Goal: Submit feedback/report problem

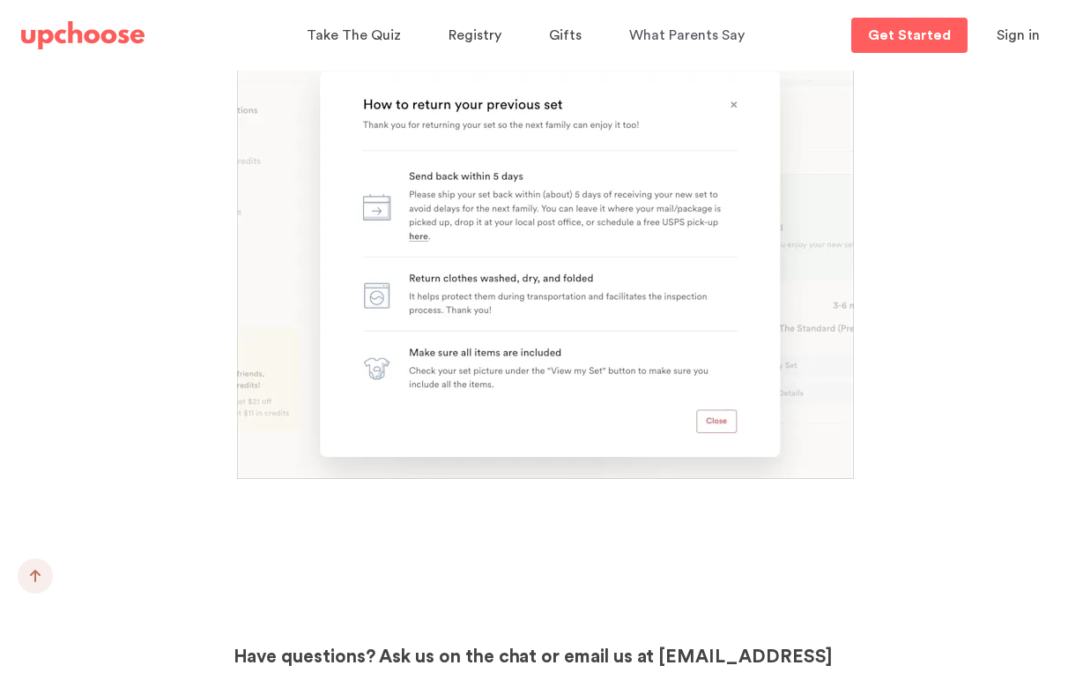
scroll to position [3539, 0]
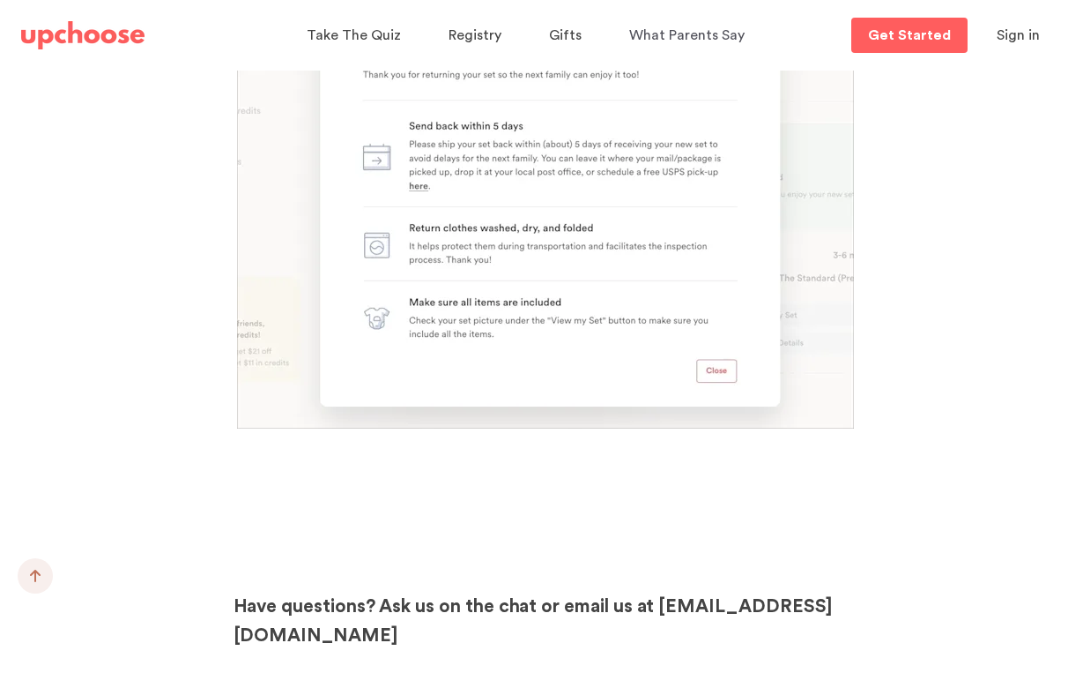
click at [1004, 38] on span "Sign in" at bounding box center [1018, 35] width 43 height 14
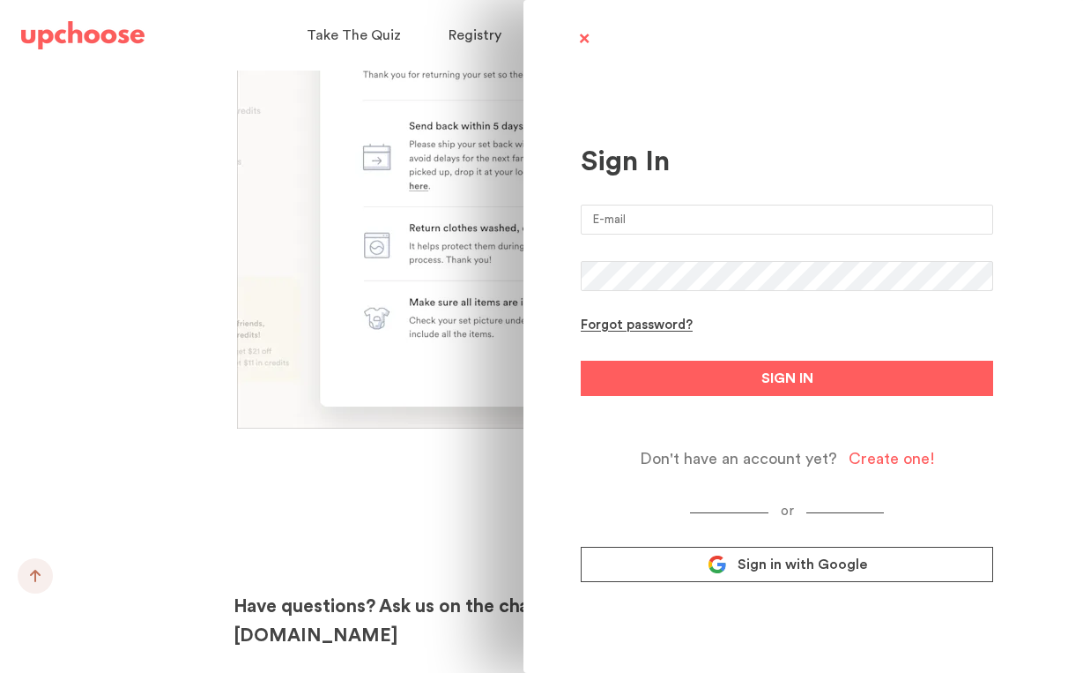
click at [651, 219] on input "email" at bounding box center [787, 220] width 413 height 30
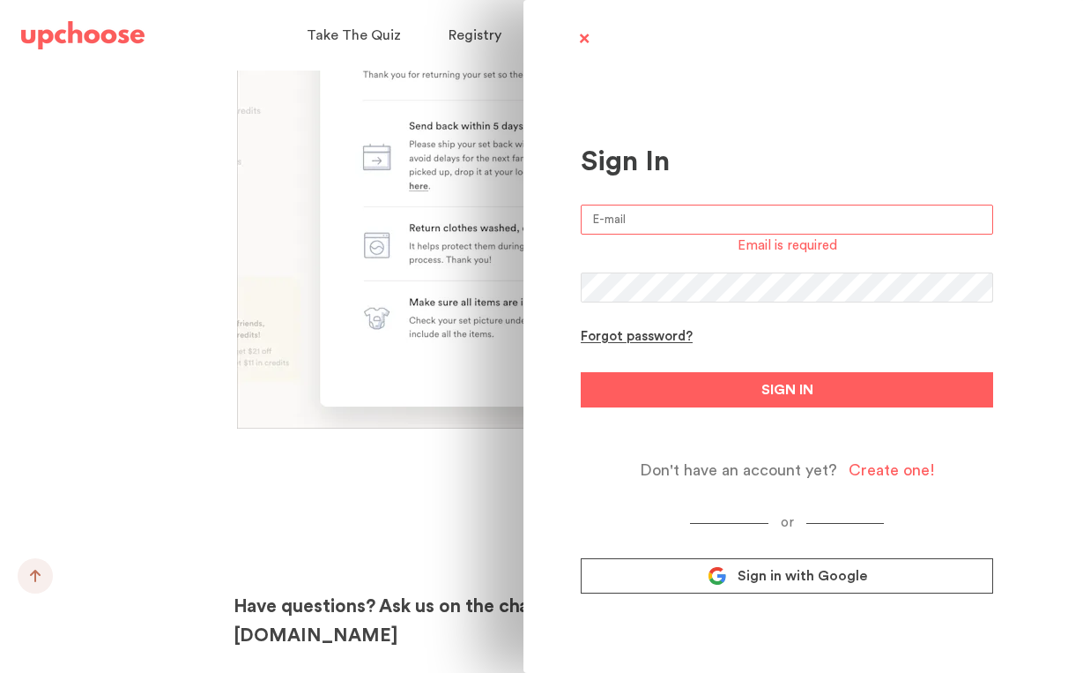
type input "autumndawn77@gmail.com"
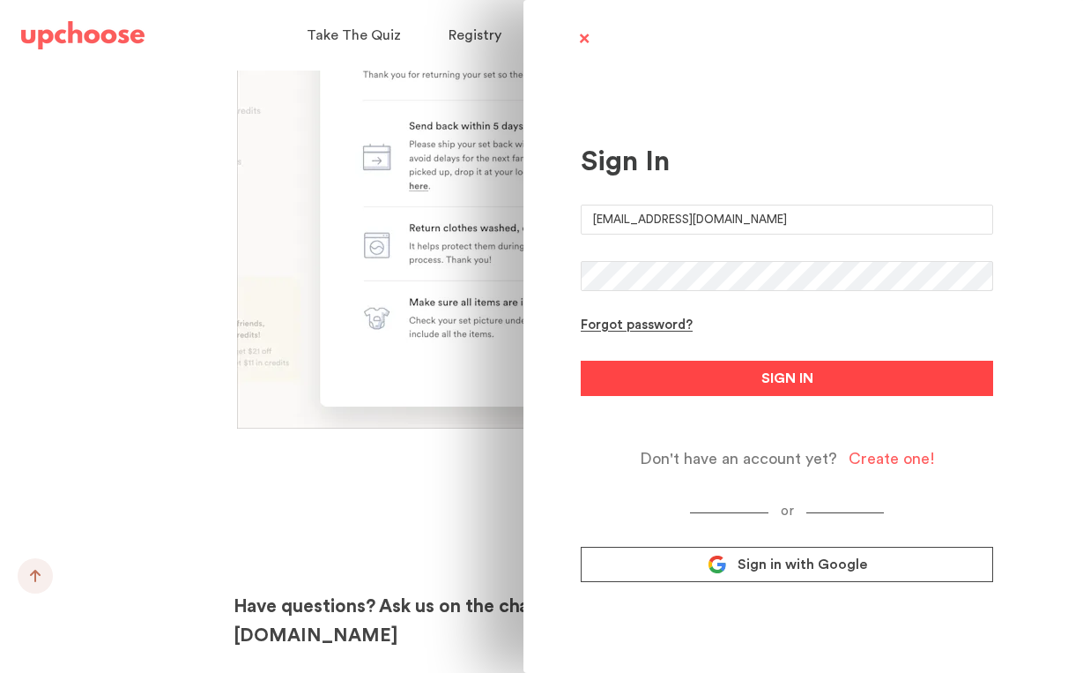
click at [733, 381] on button "SIGN IN" at bounding box center [787, 378] width 413 height 35
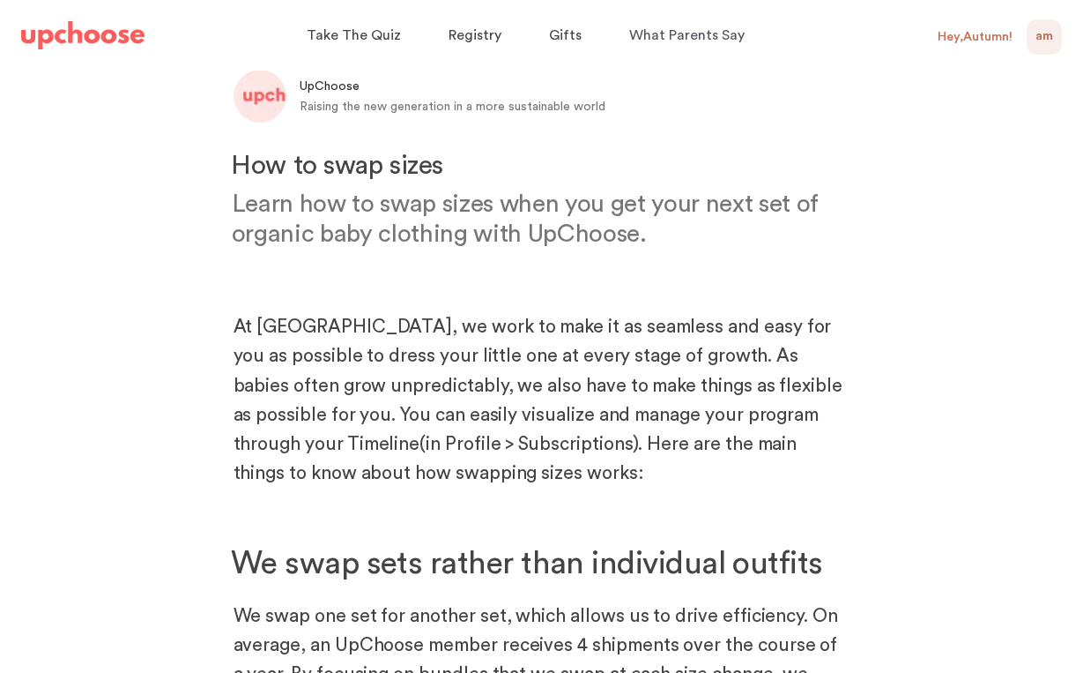
scroll to position [0, 0]
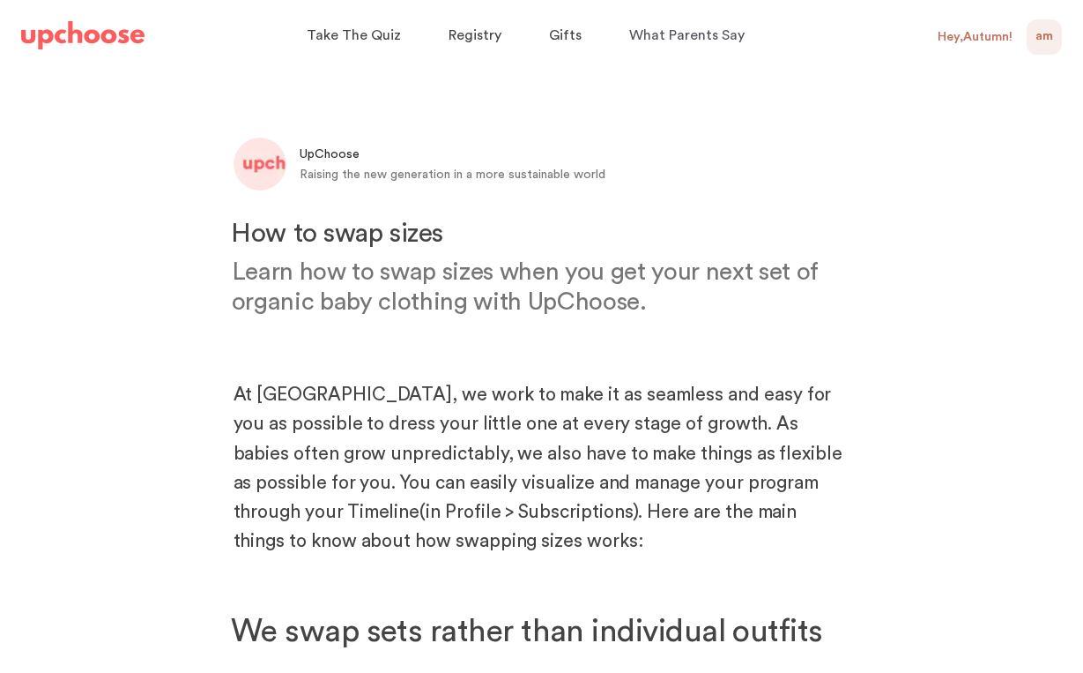
click at [1043, 33] on span "AM" at bounding box center [1045, 36] width 18 height 21
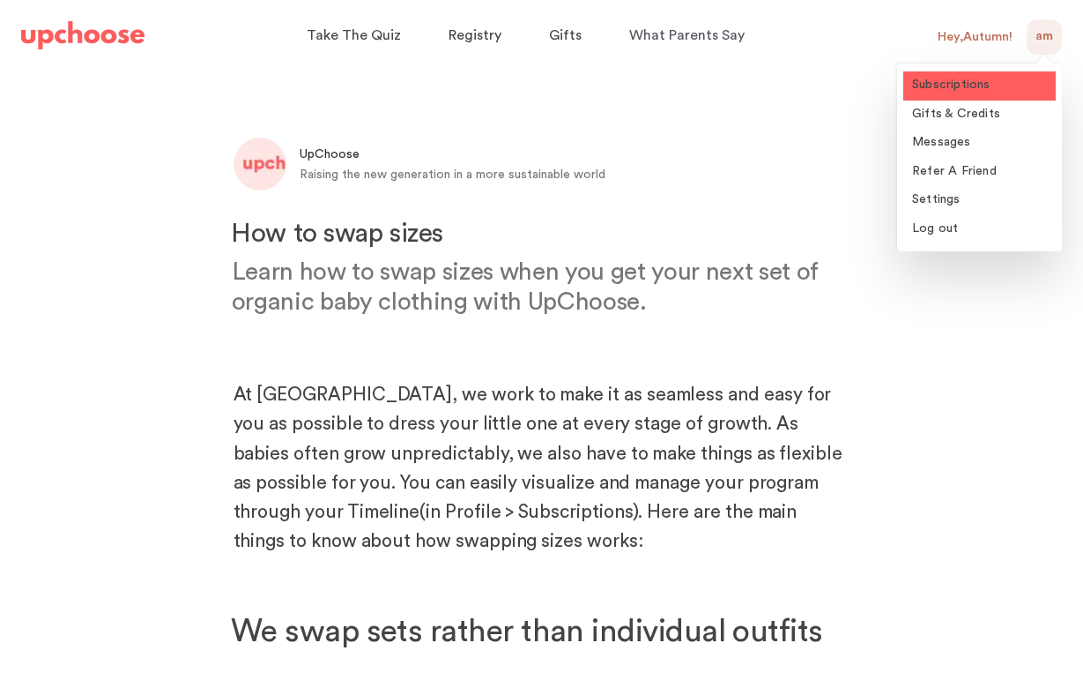
click at [940, 88] on span "Subscriptions" at bounding box center [951, 84] width 78 height 12
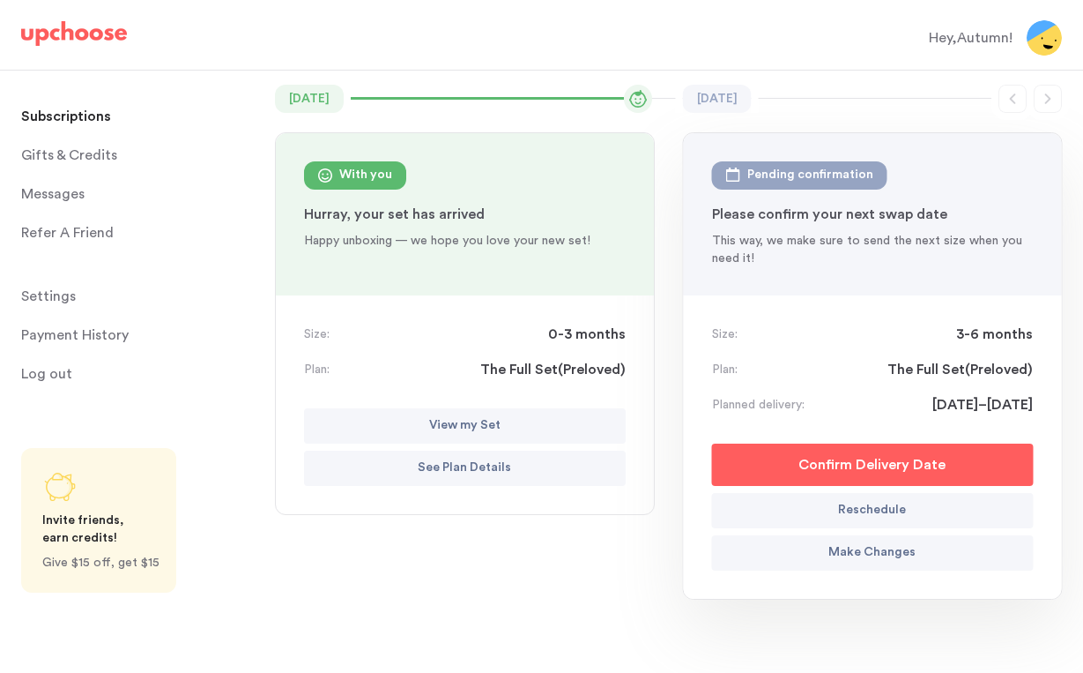
scroll to position [144, 0]
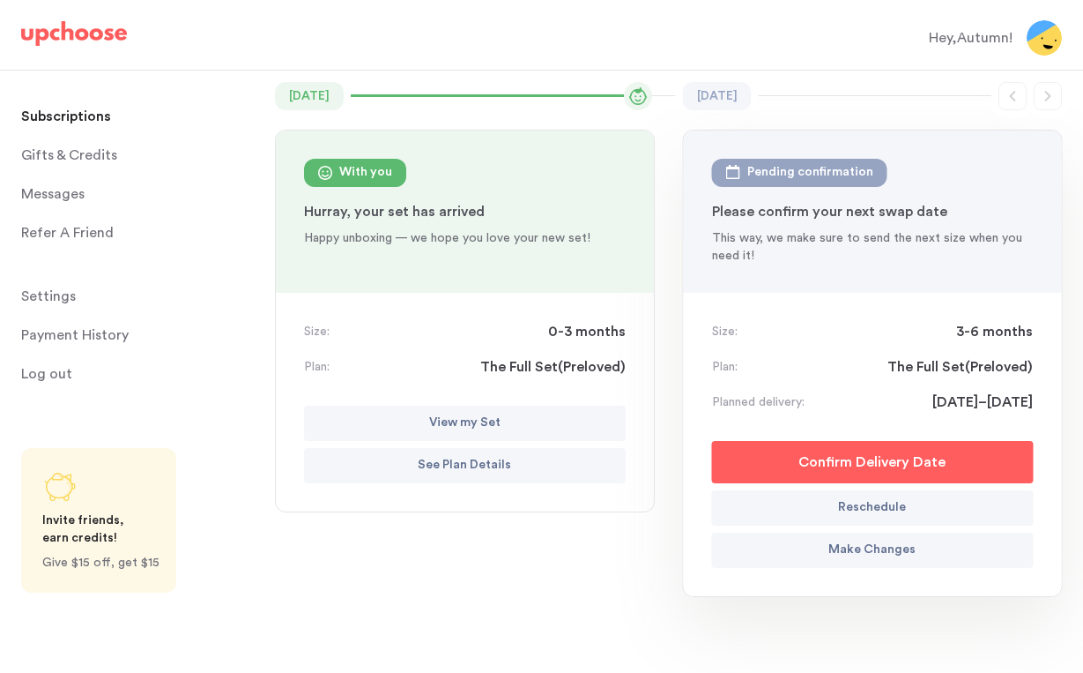
click at [488, 465] on p "See Plan Details" at bounding box center [464, 465] width 93 height 21
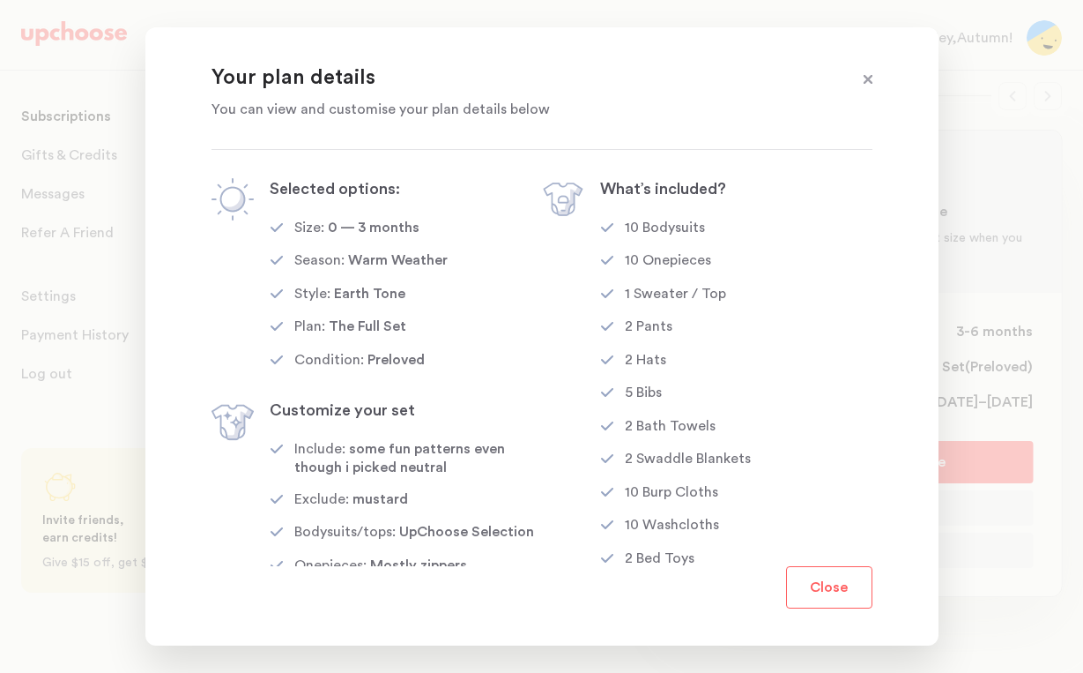
click at [805, 579] on button "Close" at bounding box center [829, 587] width 86 height 42
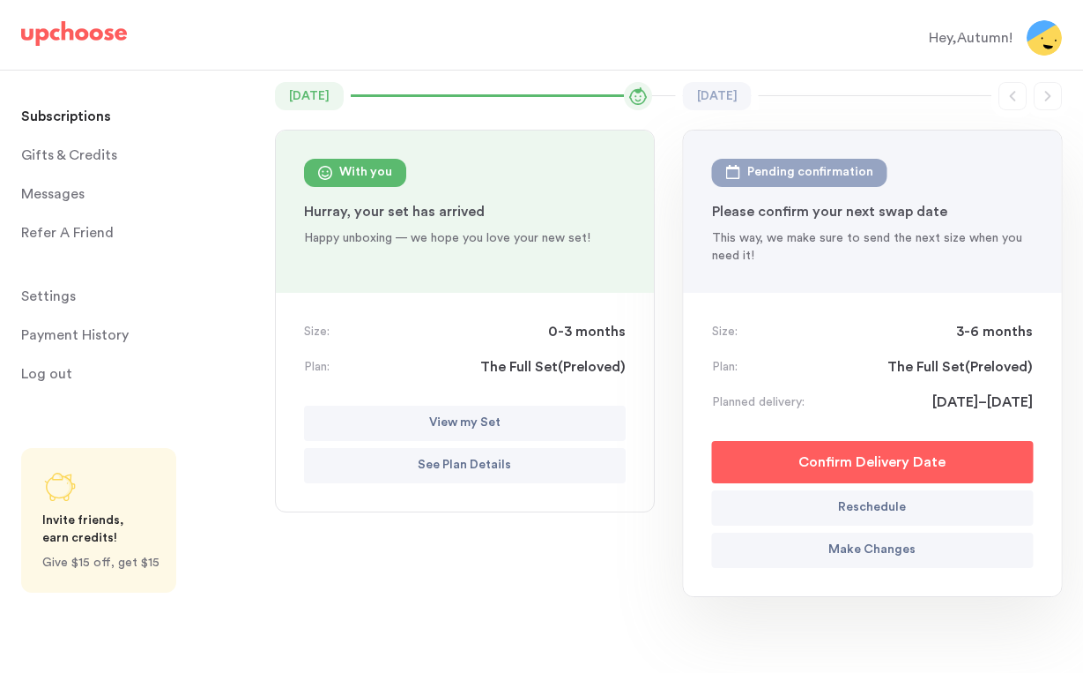
click at [413, 422] on button "View my Set" at bounding box center [465, 423] width 322 height 35
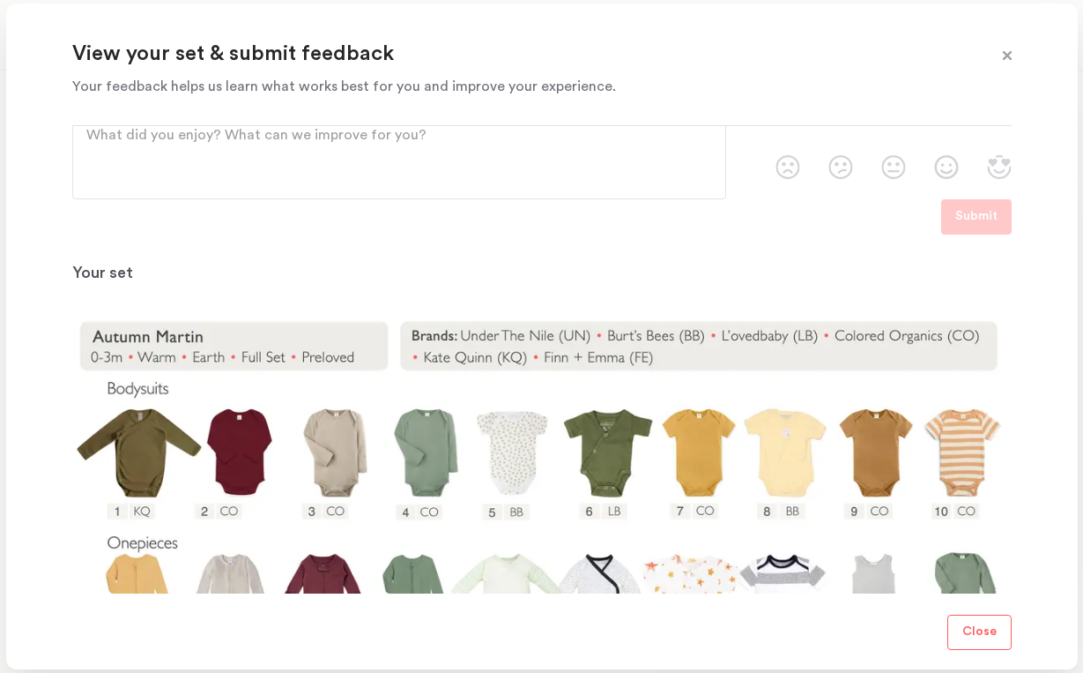
scroll to position [0, 0]
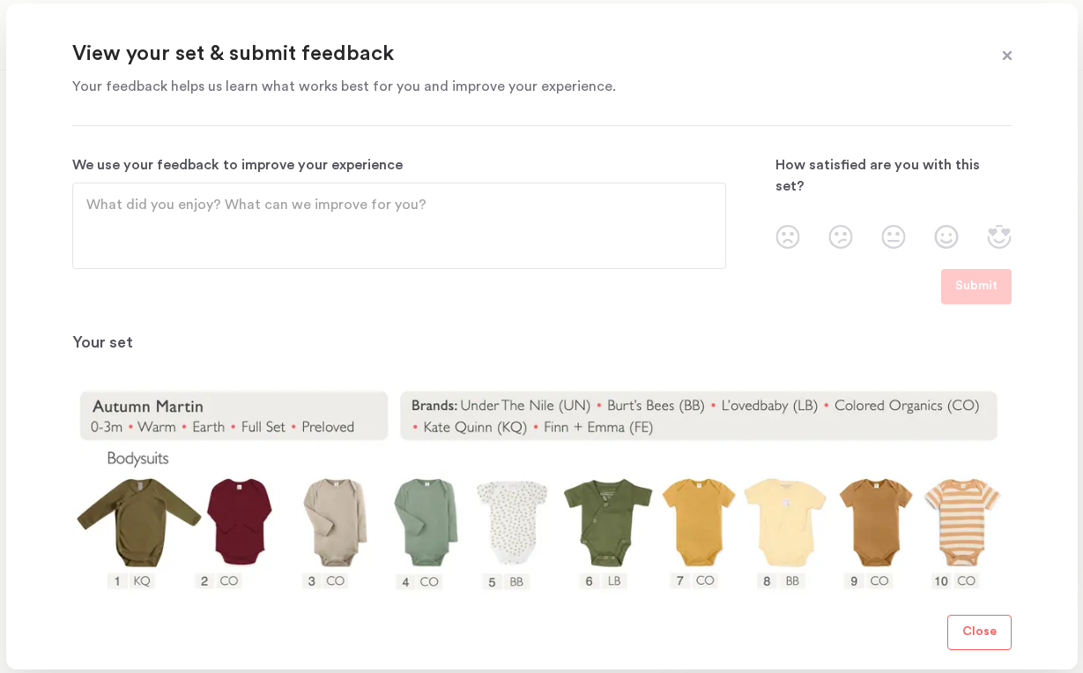
click at [322, 221] on textarea "We use your feedback to improve your experience" at bounding box center [399, 225] width 626 height 63
click at [368, 213] on textarea "just looking at this now and we did not receove one of the toys" at bounding box center [399, 225] width 626 height 63
click at [897, 225] on img at bounding box center [894, 237] width 25 height 24
click at [0, 0] on input "radio" at bounding box center [0, 0] width 0 height 0
click at [516, 206] on textarea "just looking at this now and we did not receive one of the toys" at bounding box center [399, 225] width 626 height 63
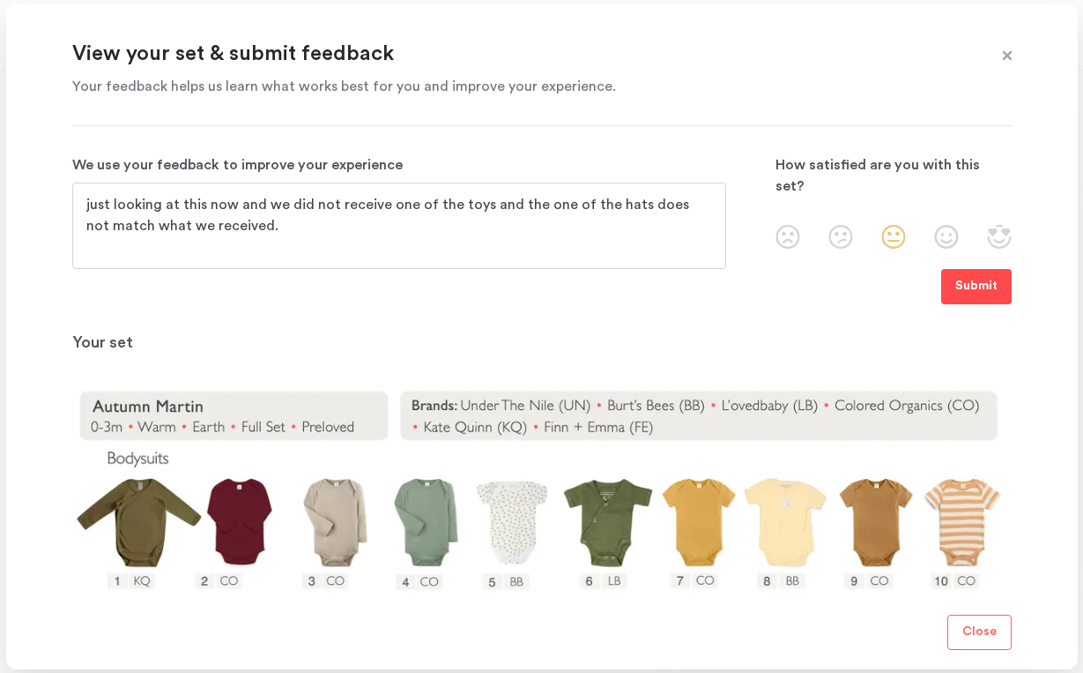
type textarea "just looking at this now and we did not receive one of the toys and the one of …"
click at [990, 282] on p "Submit" at bounding box center [977, 286] width 42 height 21
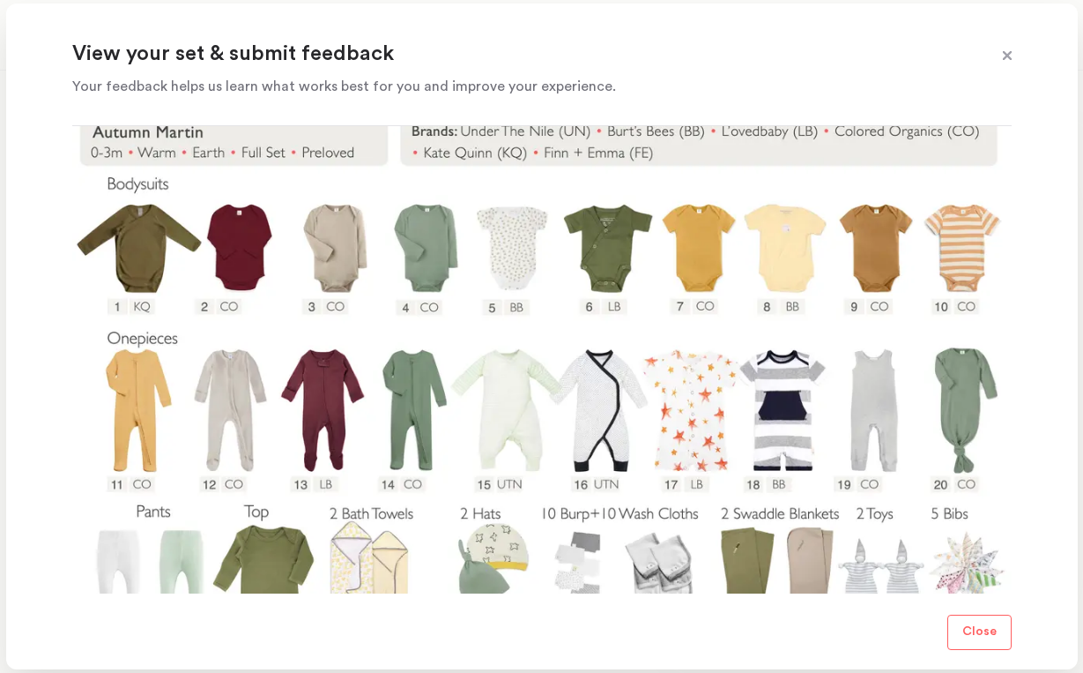
scroll to position [326, 0]
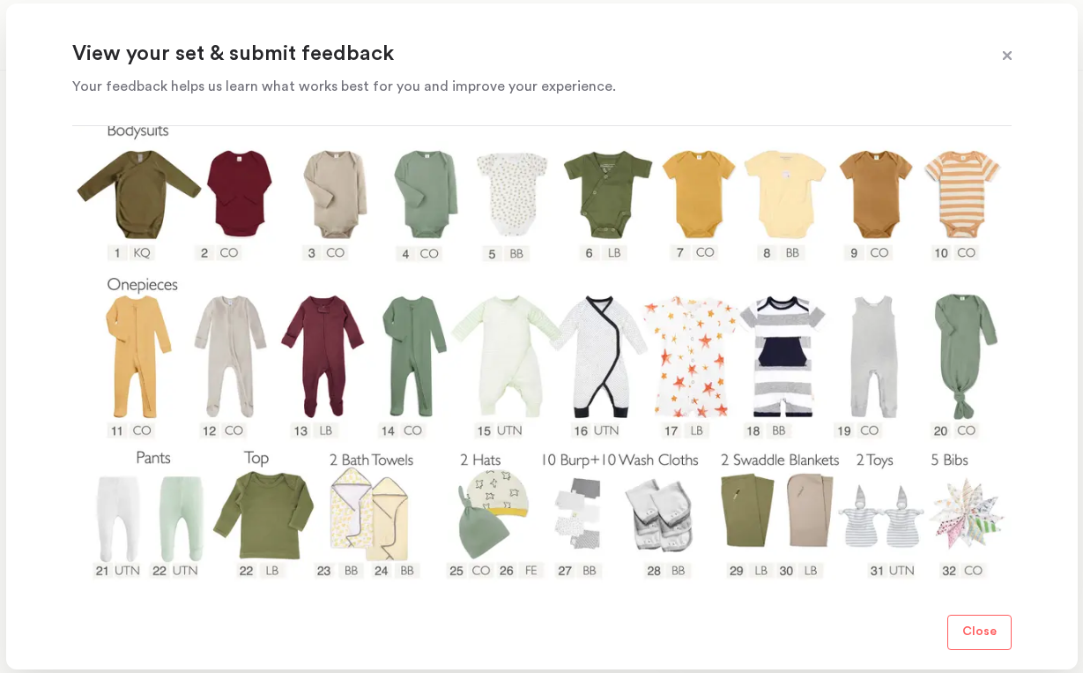
click at [980, 629] on p "Close" at bounding box center [980, 631] width 34 height 21
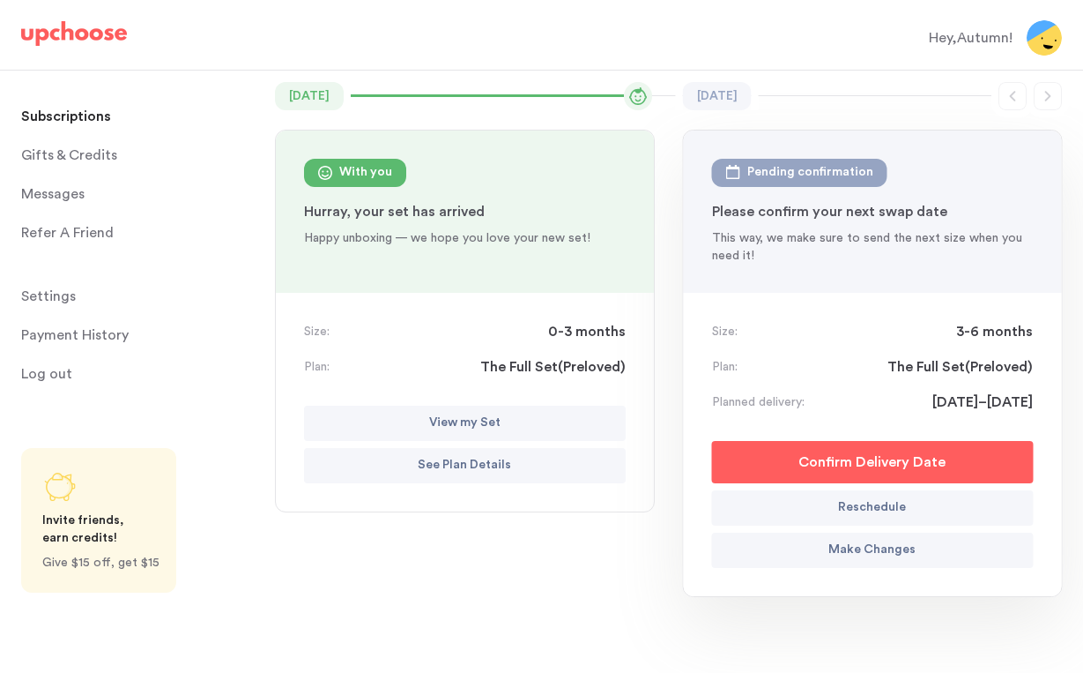
click at [838, 551] on p "Make Changes" at bounding box center [872, 550] width 87 height 21
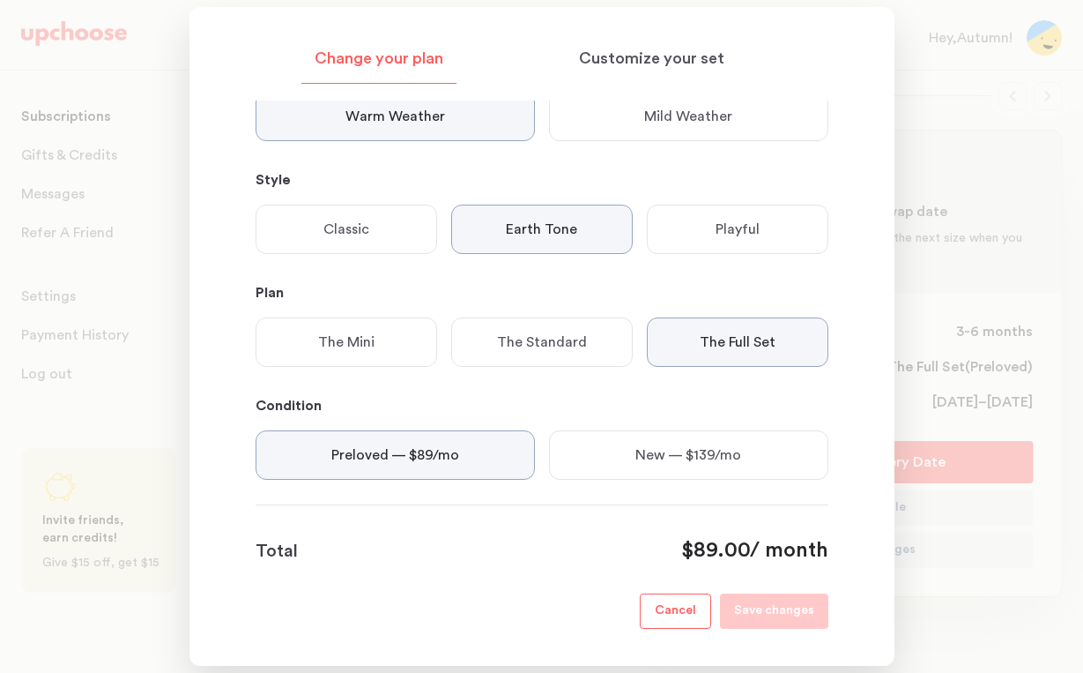
scroll to position [315, 0]
click at [695, 607] on p "Cancel" at bounding box center [675, 610] width 41 height 21
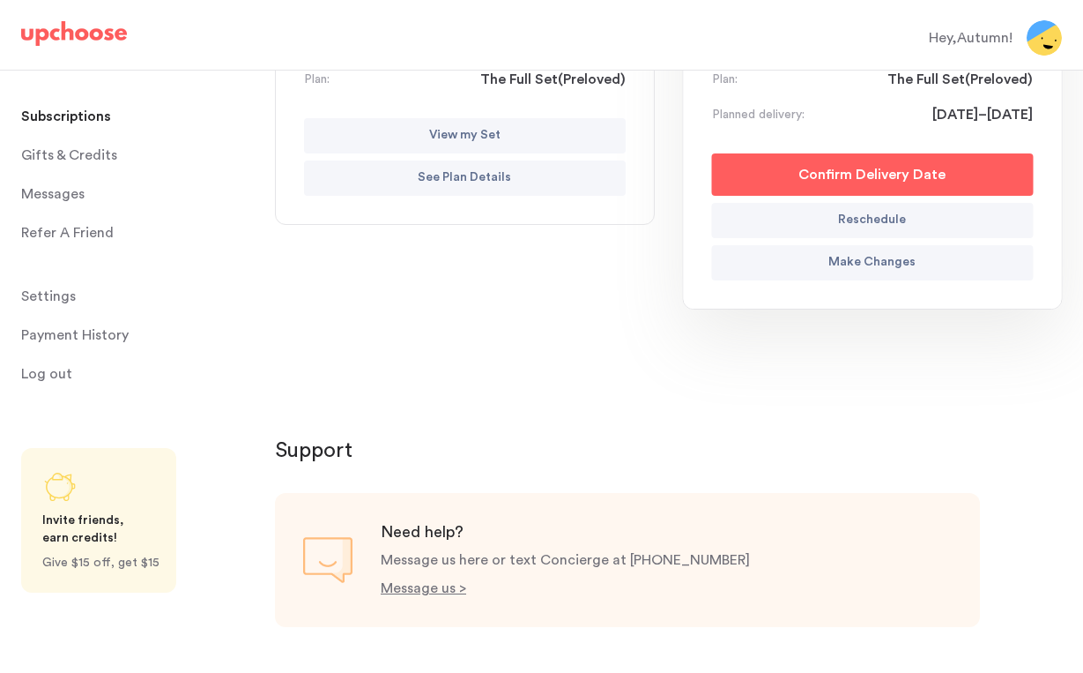
scroll to position [424, 0]
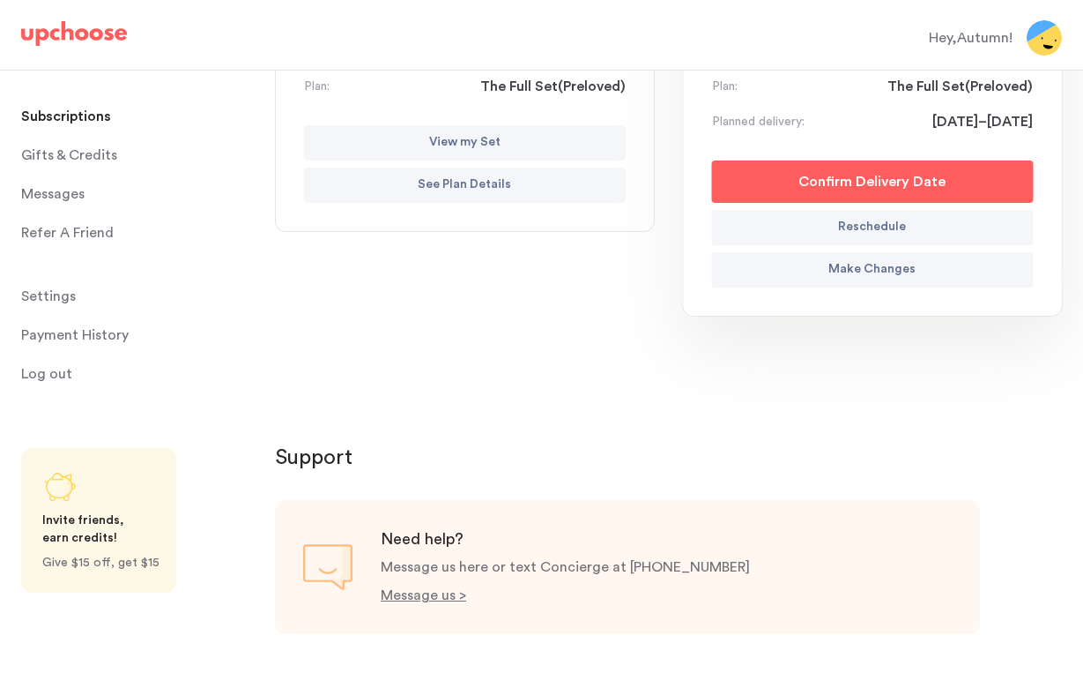
click at [822, 278] on button "Make Changes" at bounding box center [873, 269] width 322 height 35
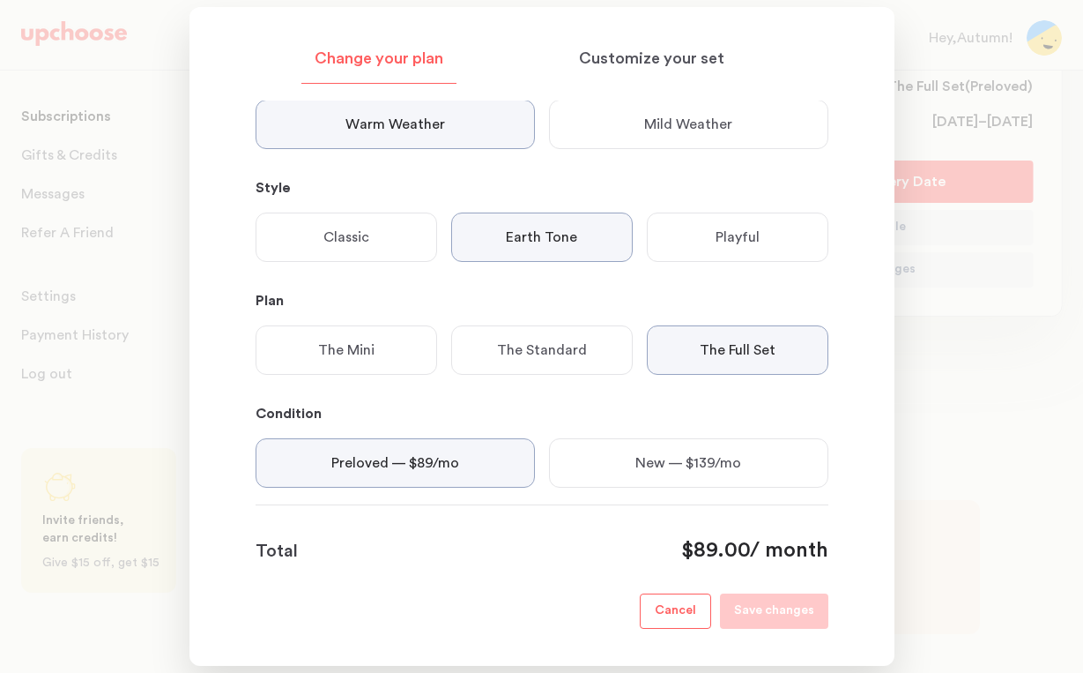
scroll to position [342, 0]
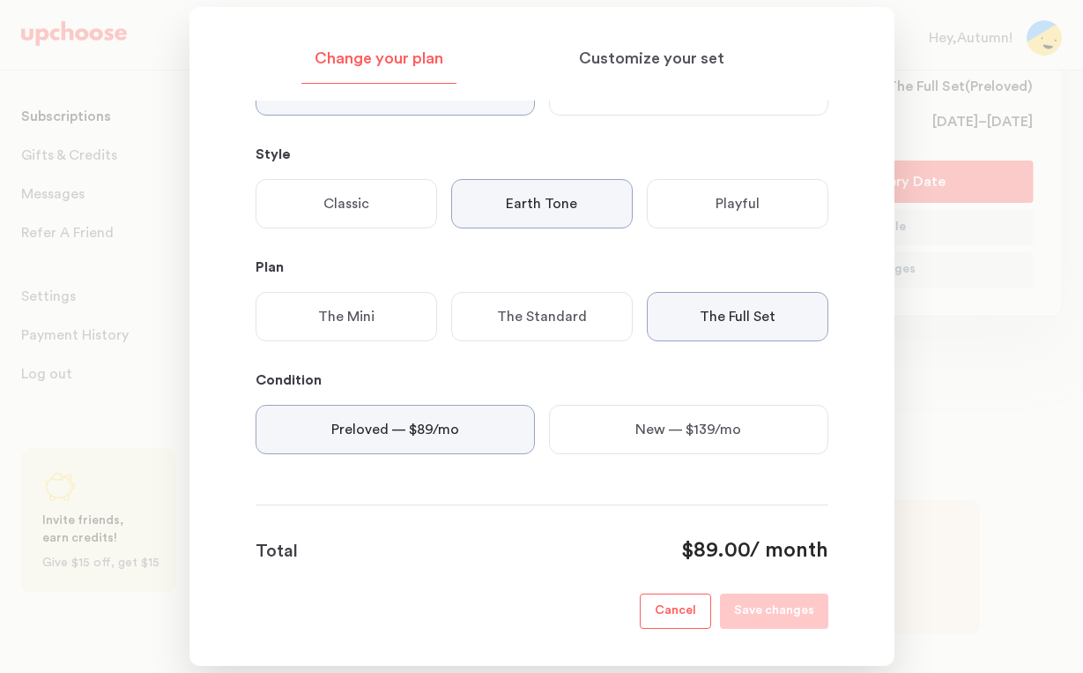
click at [656, 612] on button "Cancel" at bounding box center [675, 610] width 71 height 35
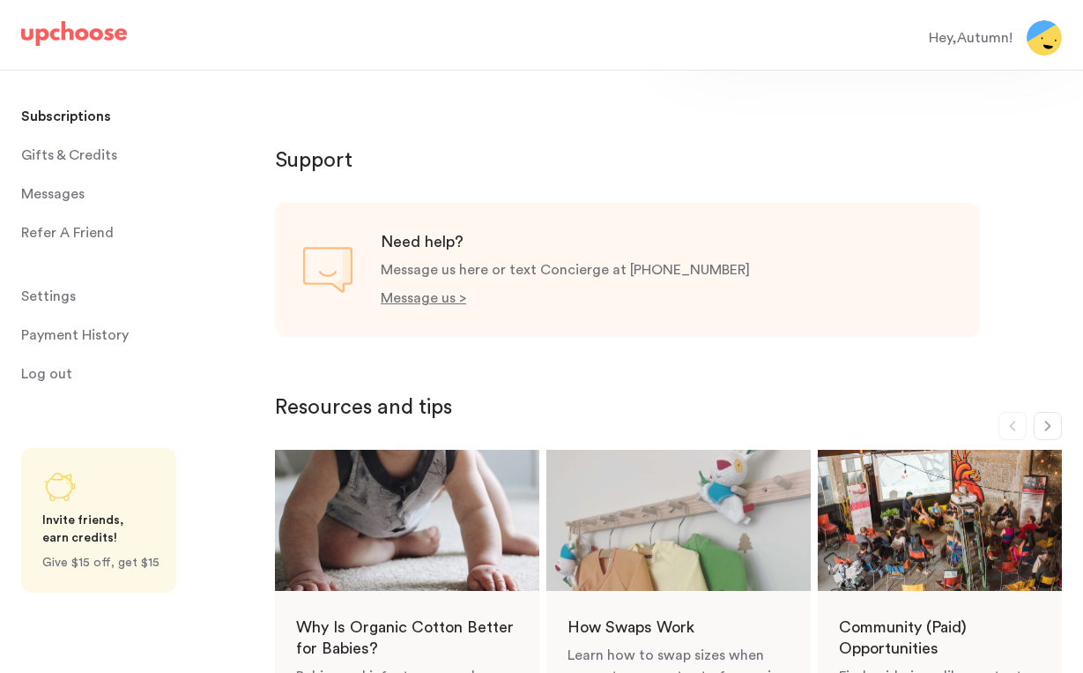
scroll to position [746, 0]
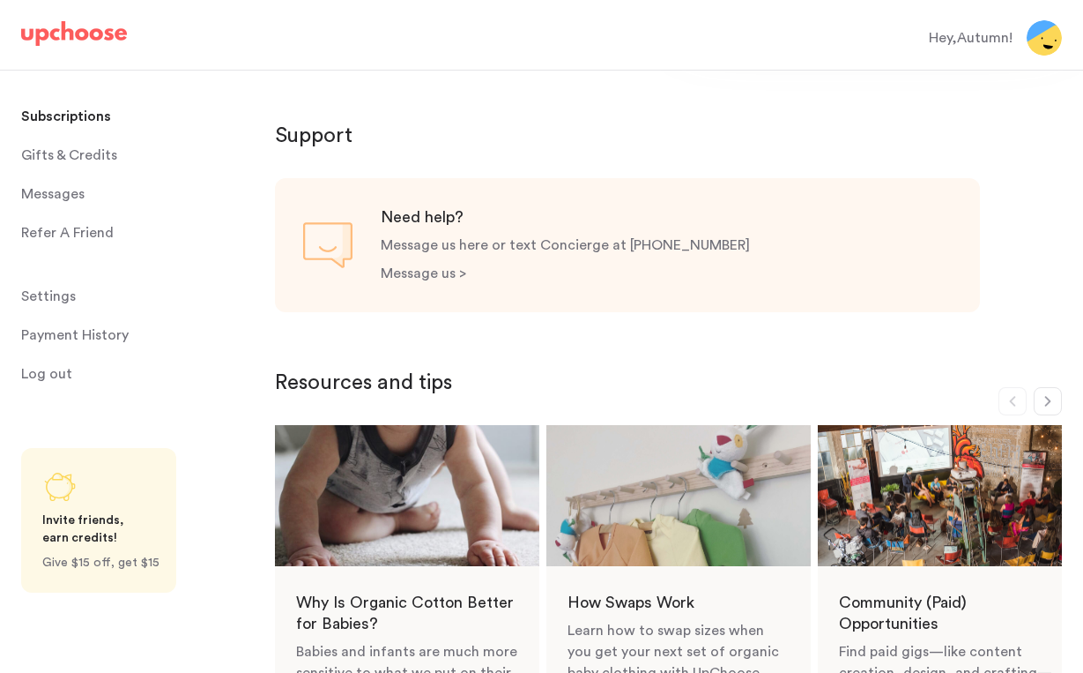
click at [452, 269] on p "Message us >" at bounding box center [424, 273] width 86 height 14
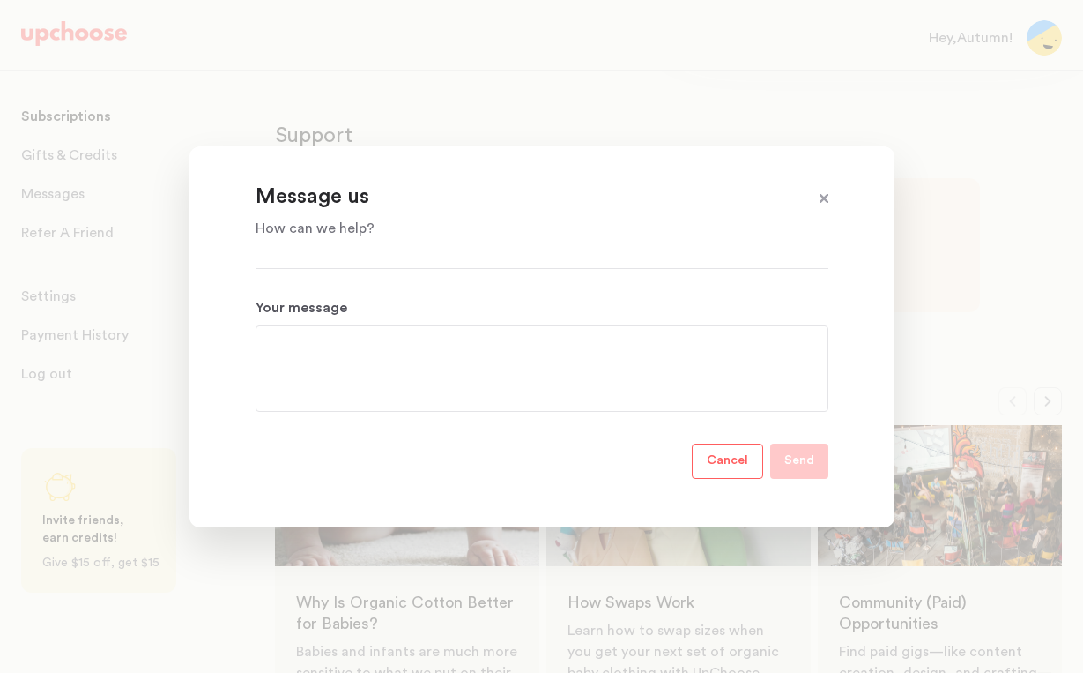
click at [424, 362] on textarea "Your message" at bounding box center [542, 368] width 545 height 63
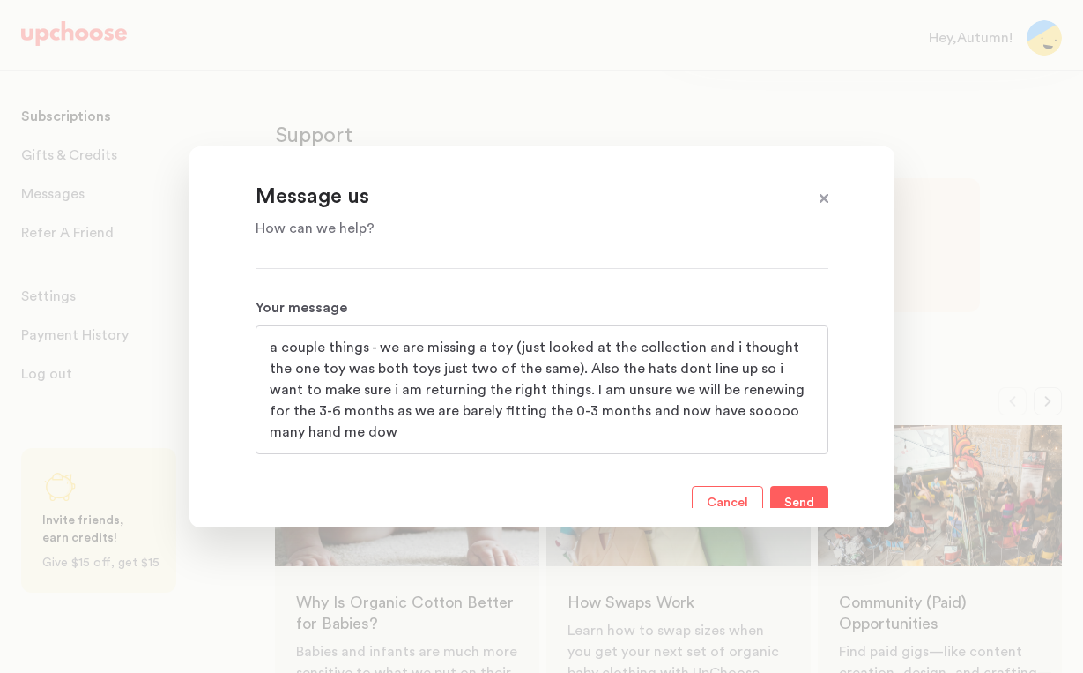
scroll to position [0, 0]
type textarea "a couple things - we are missing a toy (just looked at the collection and i tho…"
click at [800, 503] on p "Send" at bounding box center [800, 503] width 30 height 21
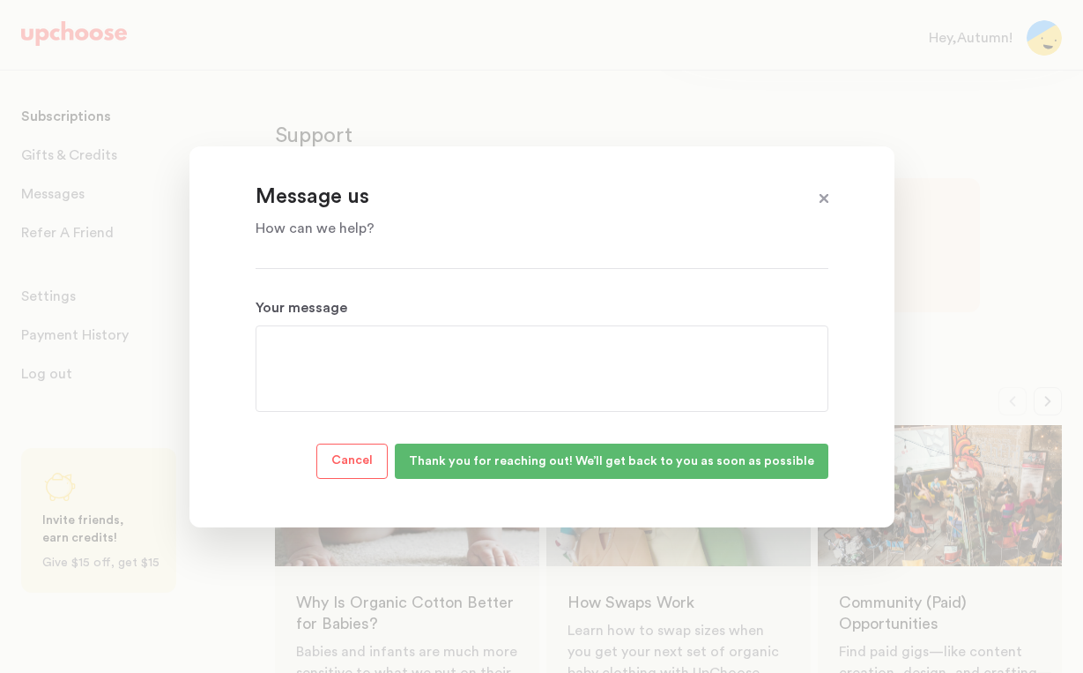
click at [827, 200] on span at bounding box center [824, 199] width 23 height 23
